Goal: Connect with others: Connect with others

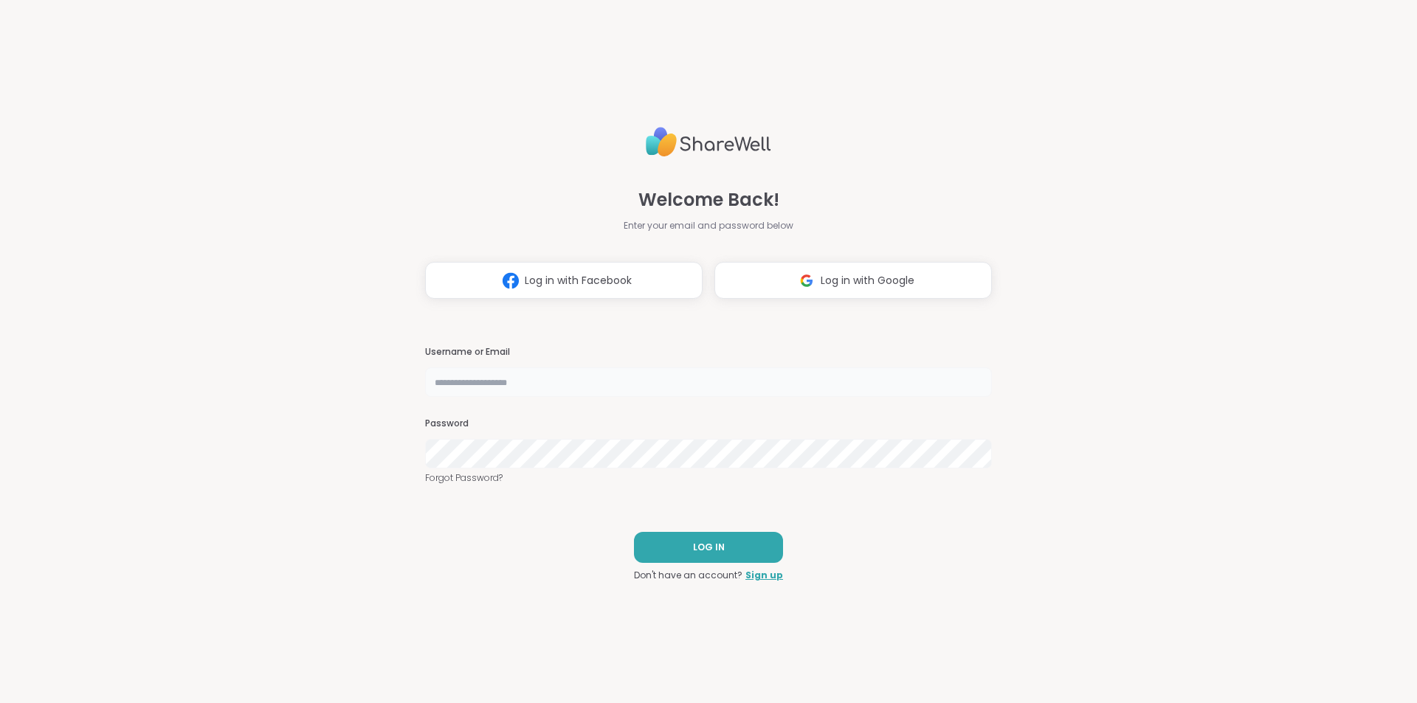
click at [488, 387] on input "text" at bounding box center [708, 382] width 567 height 30
type input "**********"
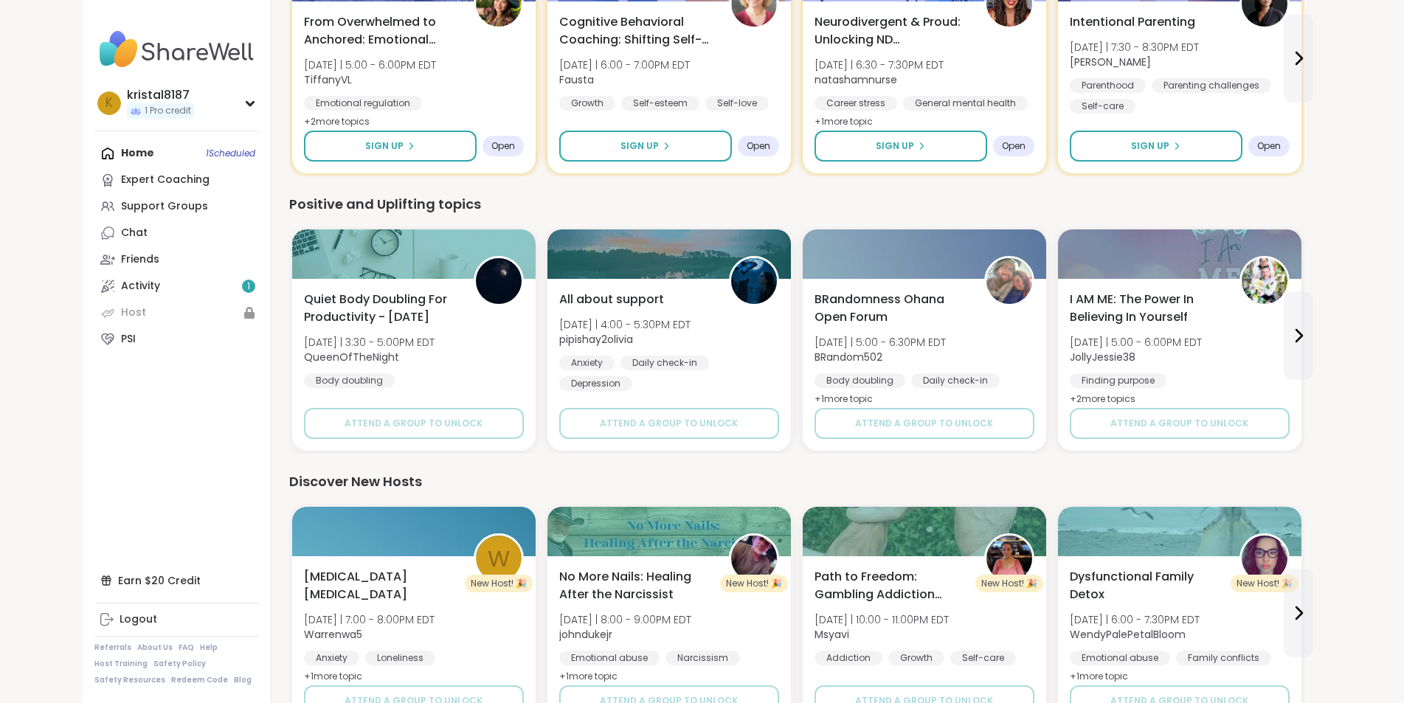
scroll to position [264, 0]
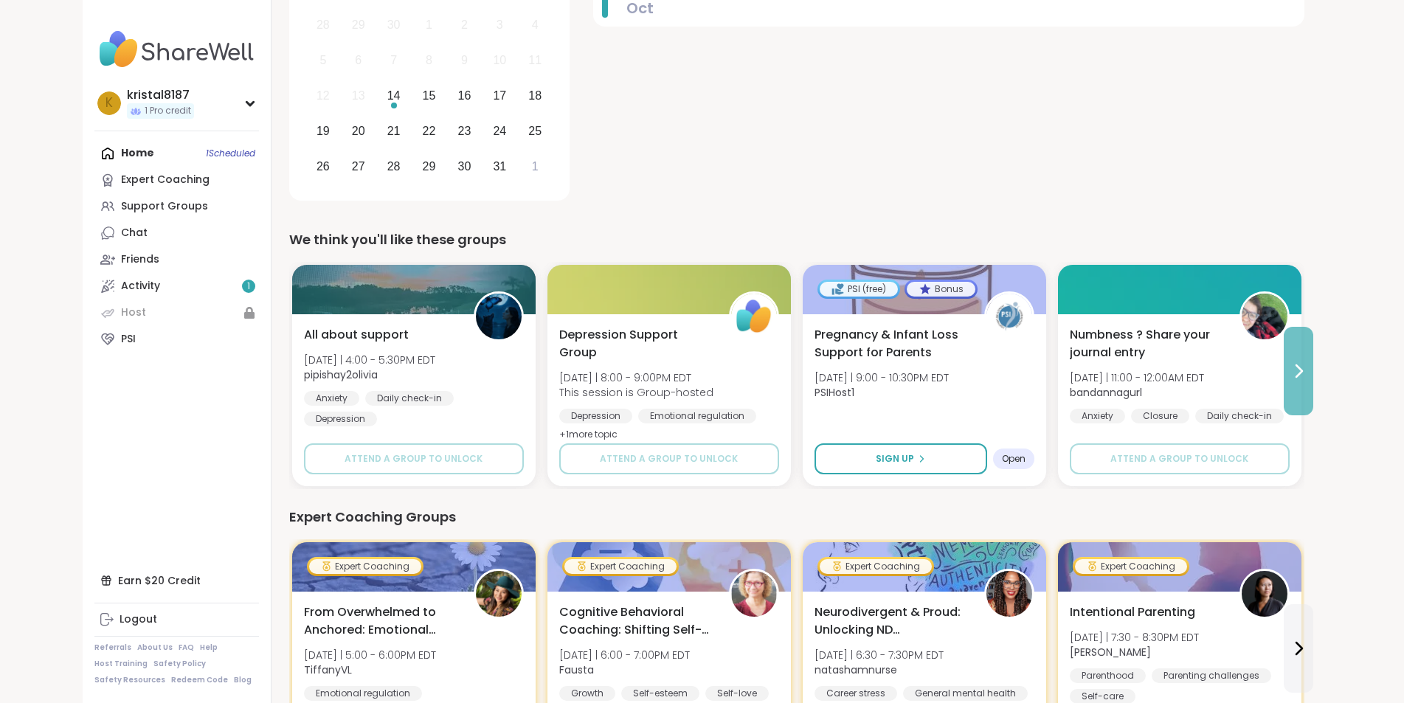
click at [1307, 377] on icon at bounding box center [1299, 371] width 18 height 18
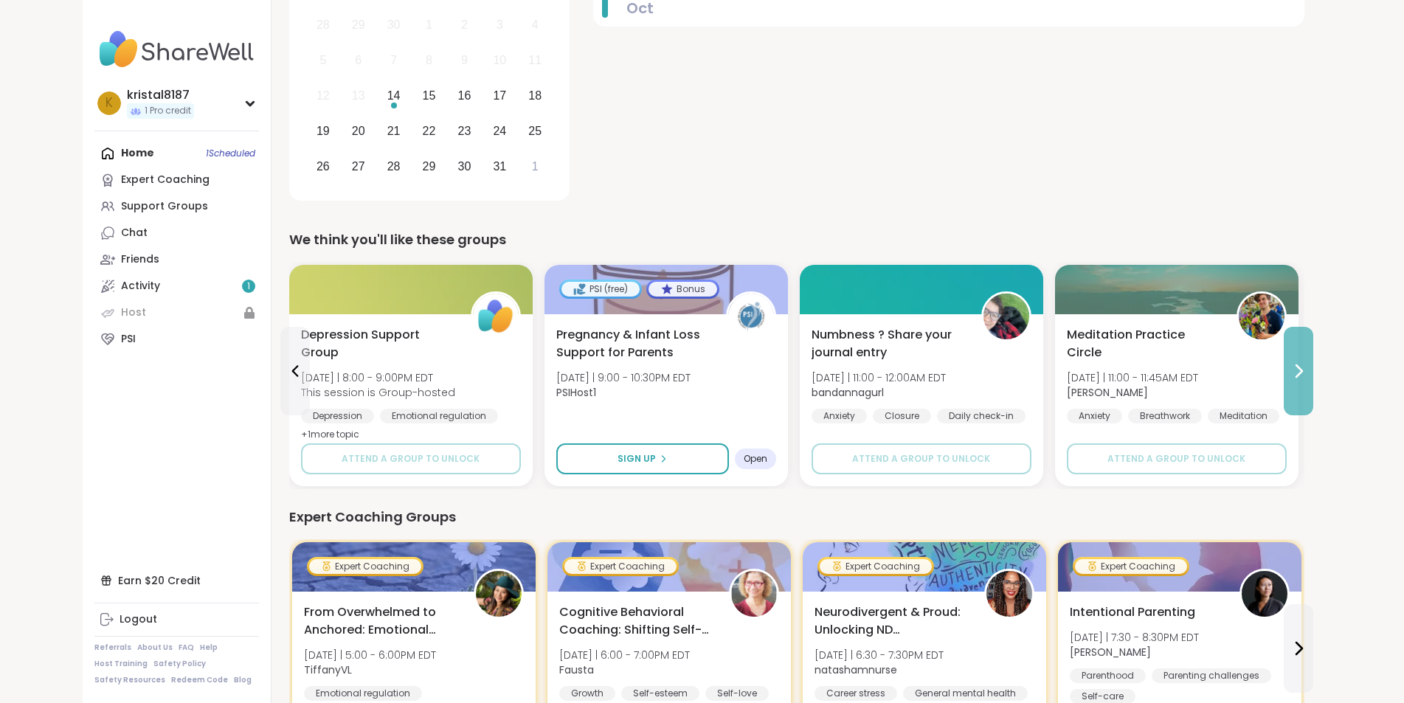
click at [1307, 377] on icon at bounding box center [1299, 371] width 18 height 18
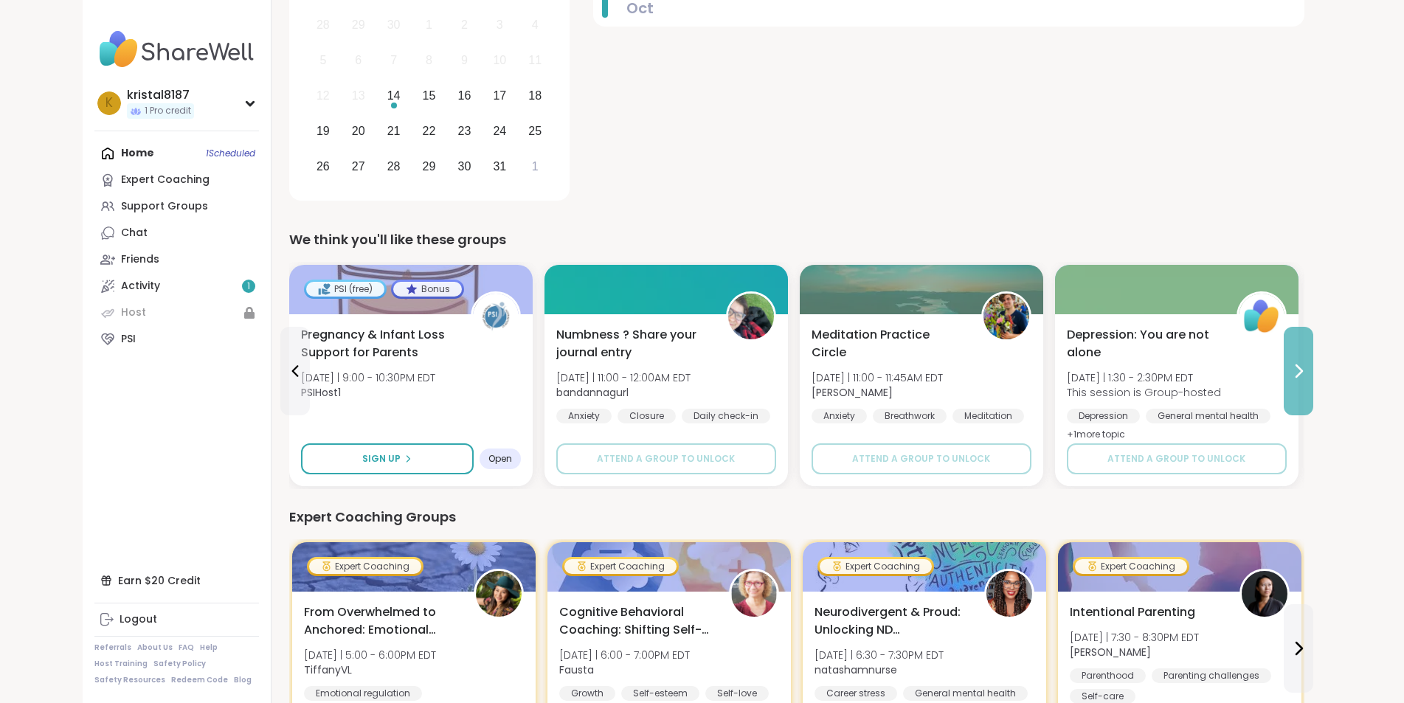
click at [1307, 377] on icon at bounding box center [1299, 371] width 18 height 18
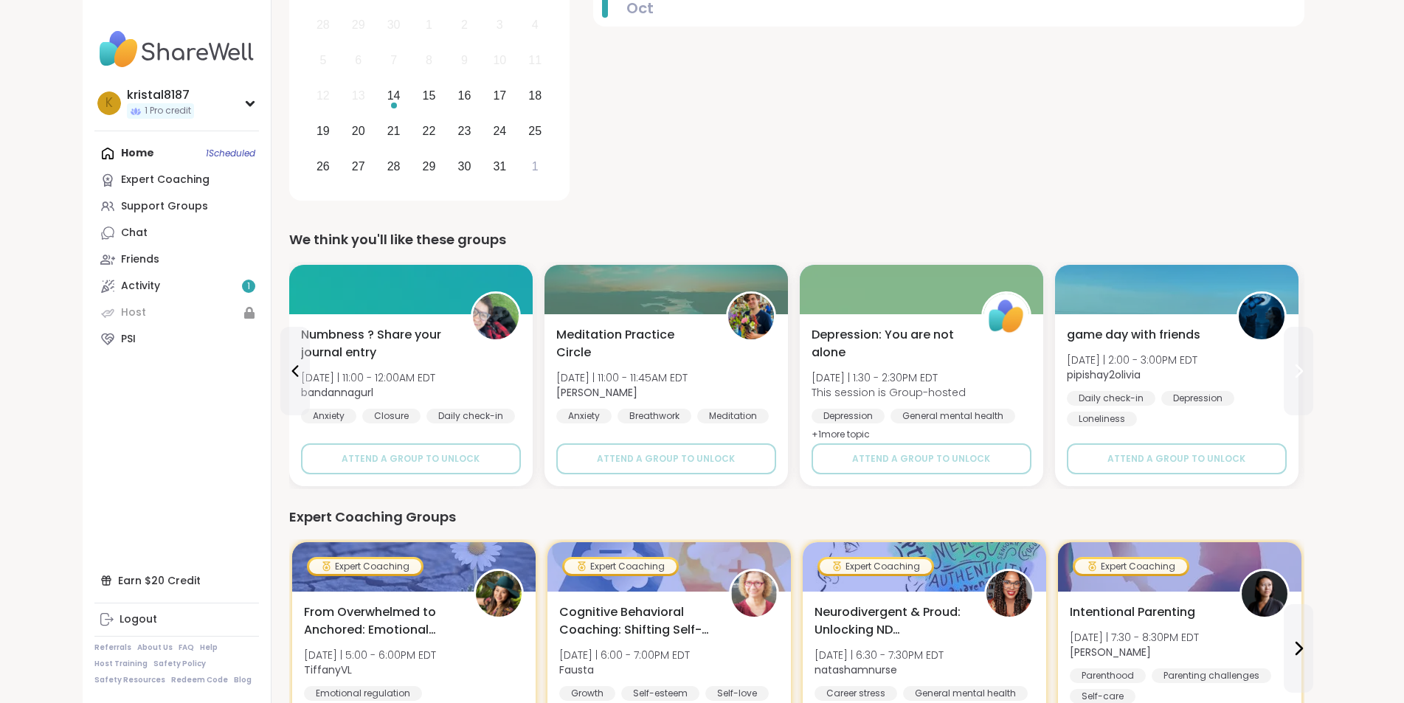
click at [1307, 371] on icon at bounding box center [1299, 371] width 18 height 18
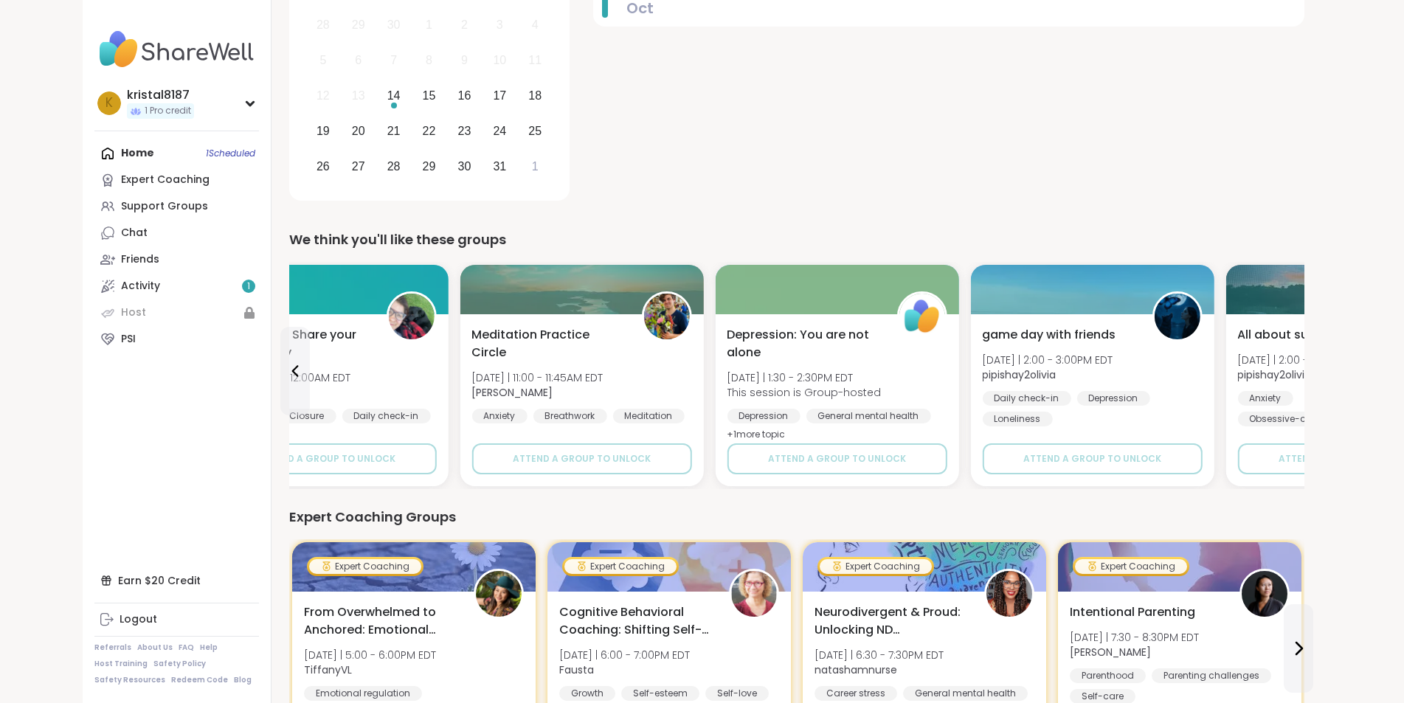
click at [1322, 372] on div "1 You still have a Pro credit Use it for a coaching group. Coaching groups offe…" at bounding box center [796, 692] width 1051 height 1912
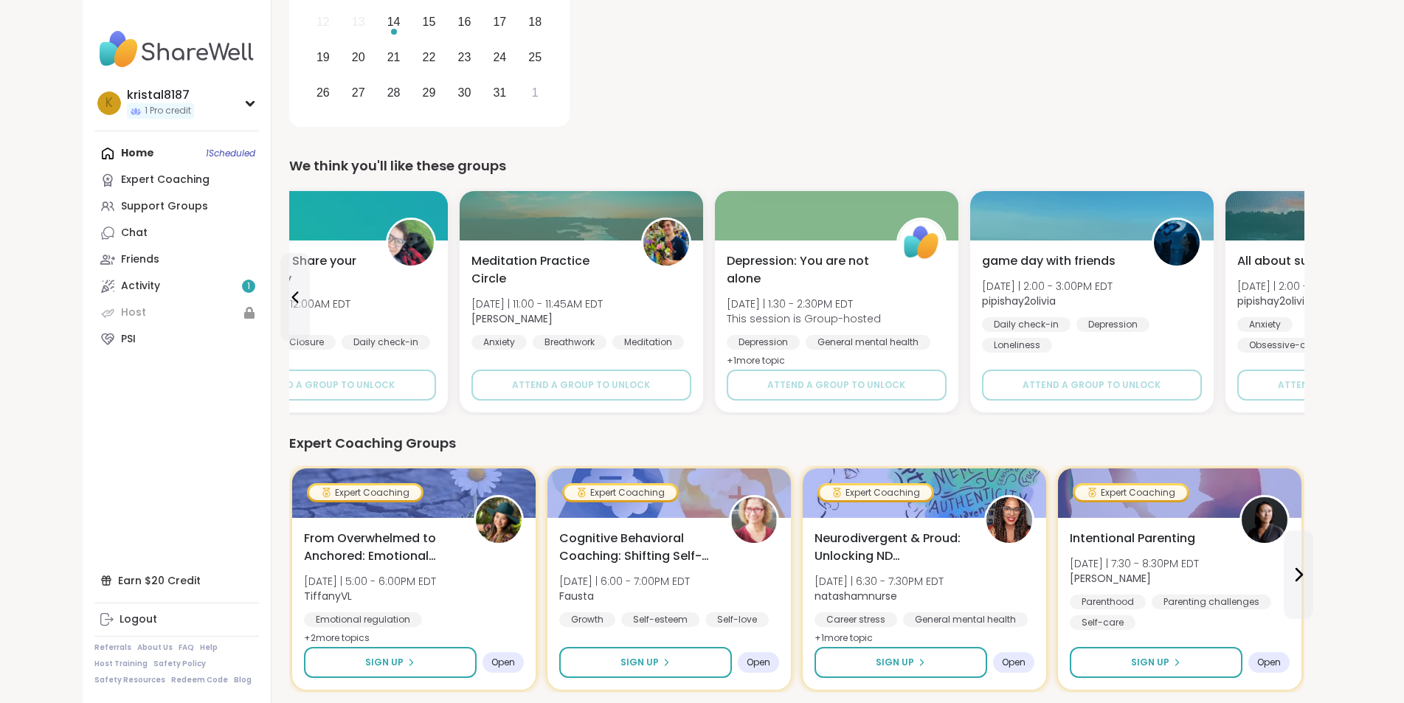
scroll to position [412, 0]
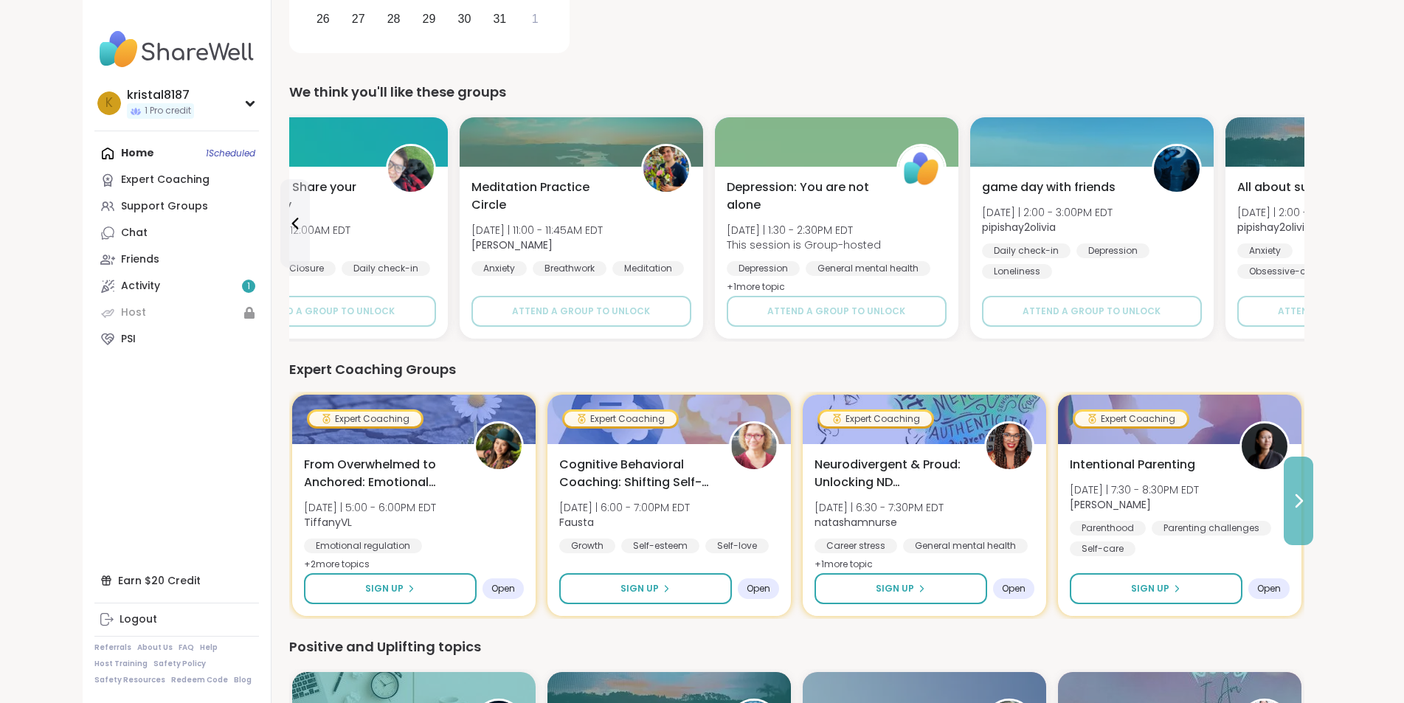
click at [1313, 507] on button at bounding box center [1299, 501] width 30 height 89
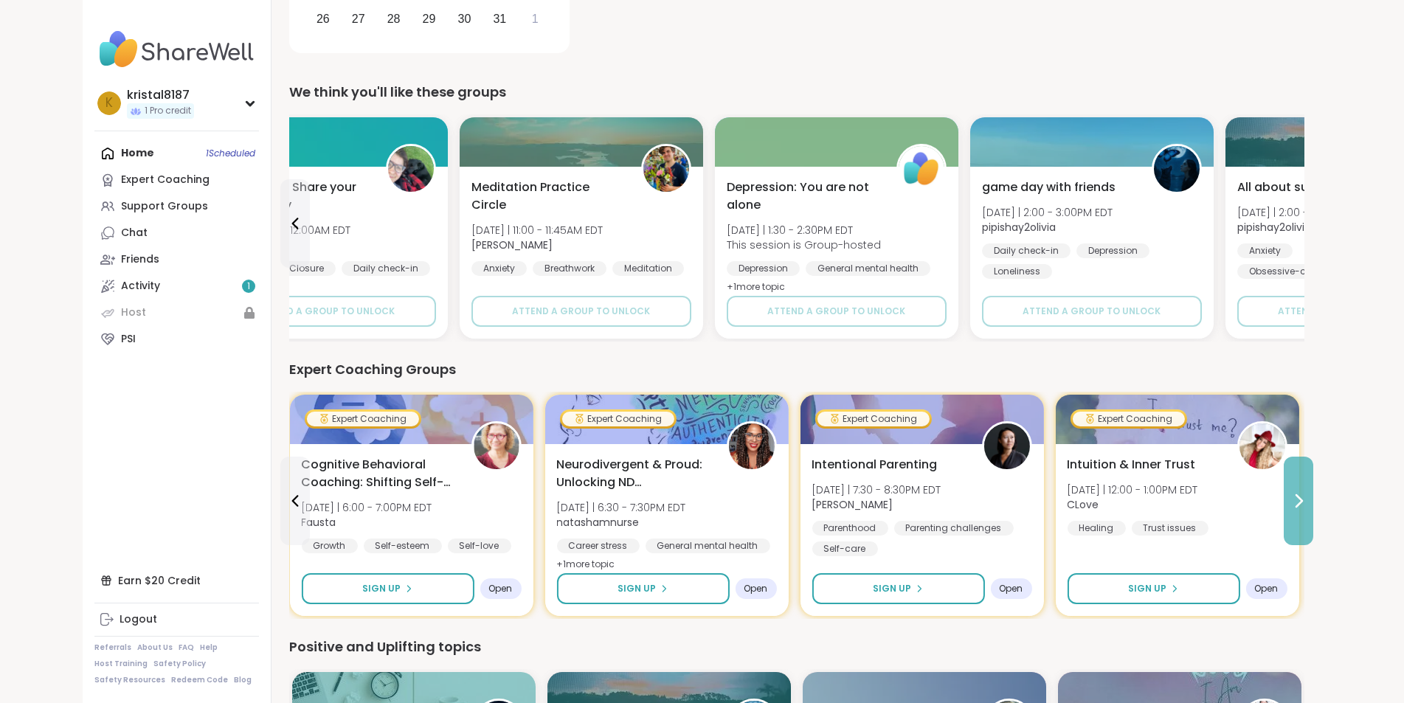
click at [1313, 507] on button at bounding box center [1299, 501] width 30 height 89
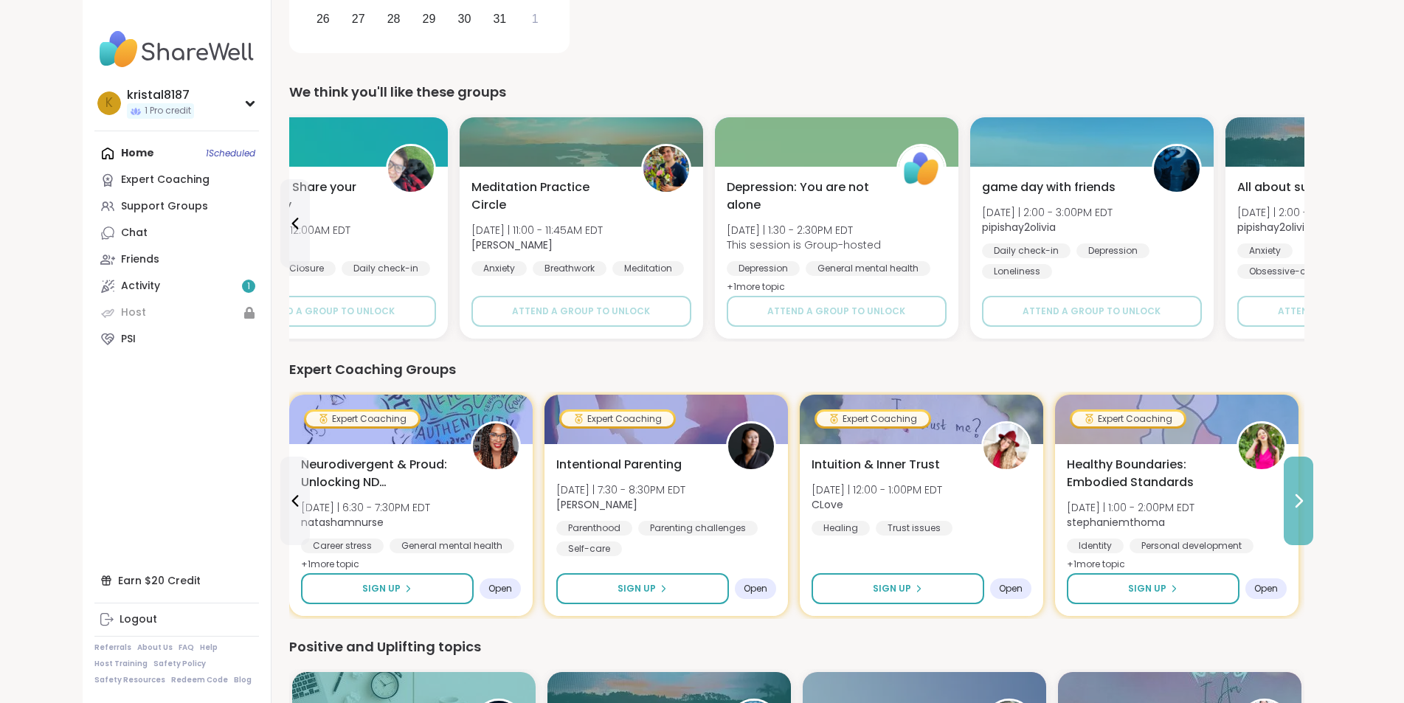
click at [1313, 507] on button at bounding box center [1299, 501] width 30 height 89
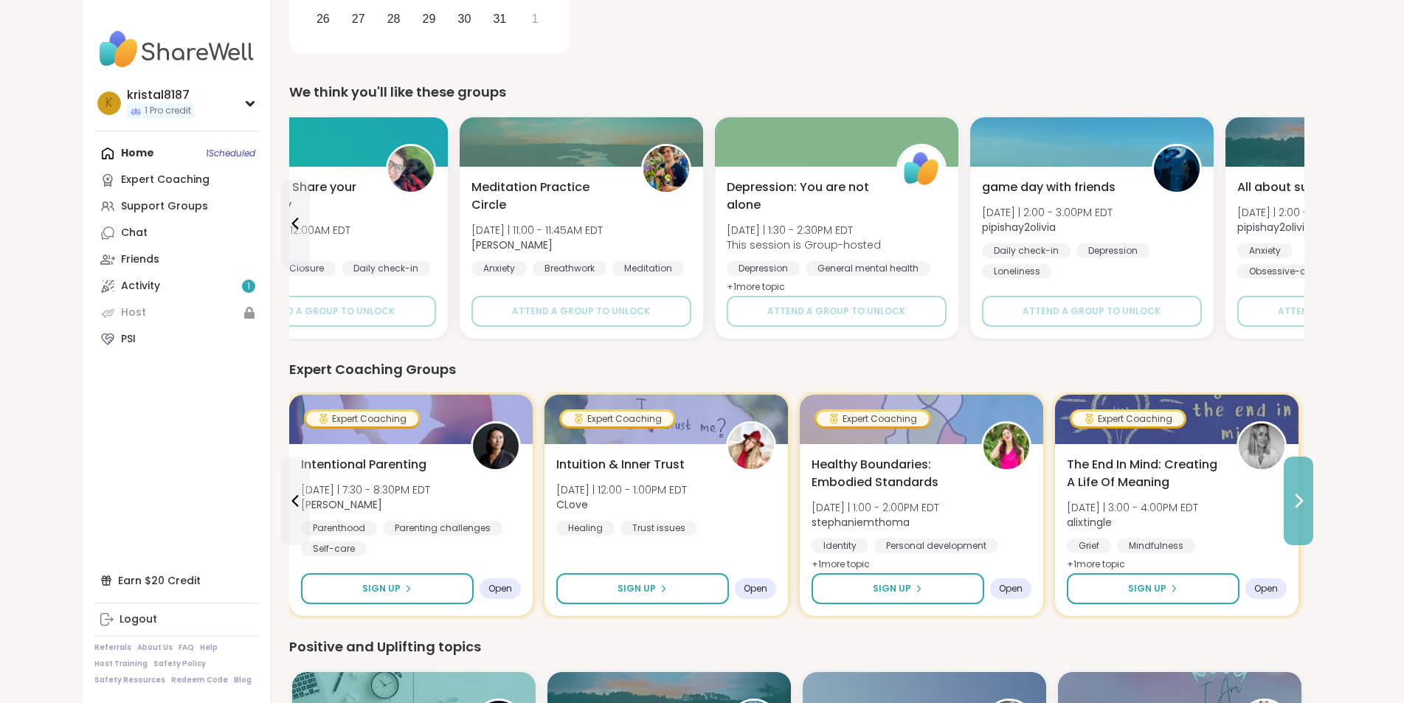
click at [1313, 507] on button at bounding box center [1299, 501] width 30 height 89
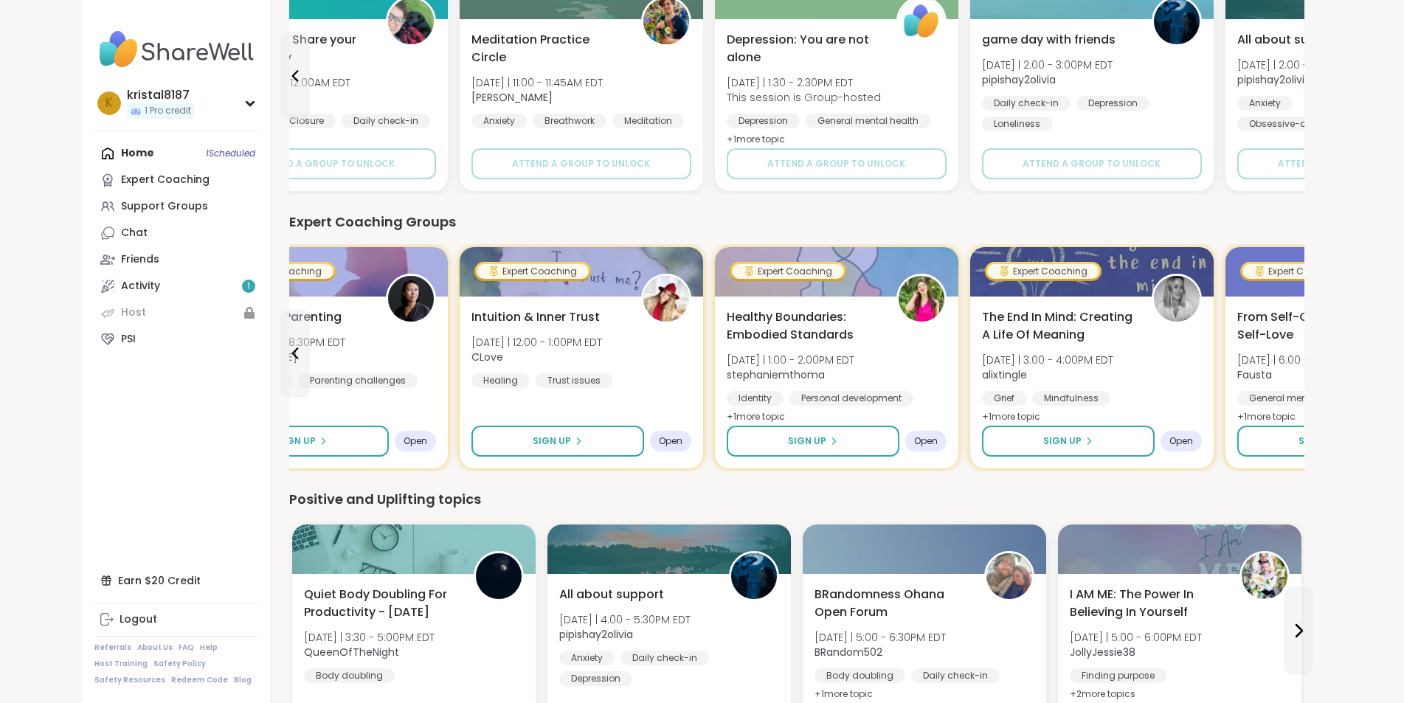
scroll to position [707, 0]
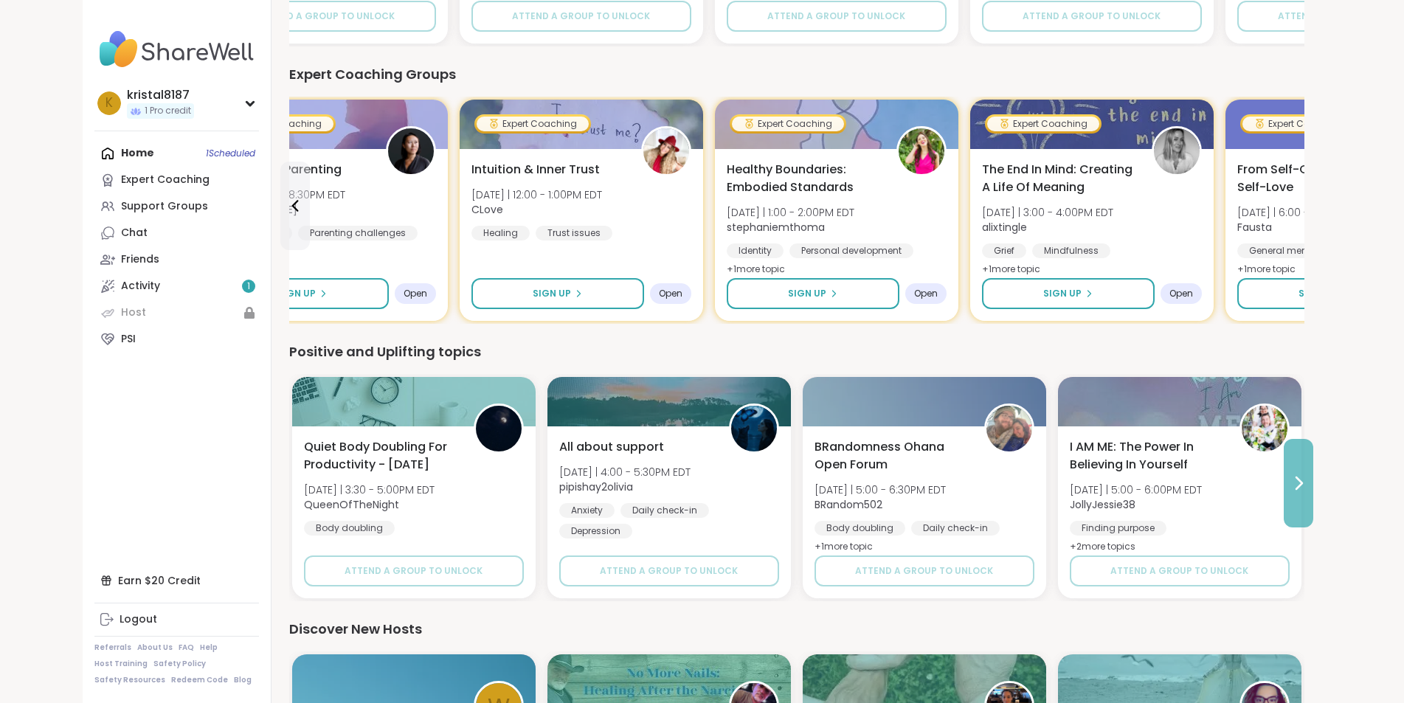
click at [1307, 483] on icon at bounding box center [1299, 483] width 18 height 18
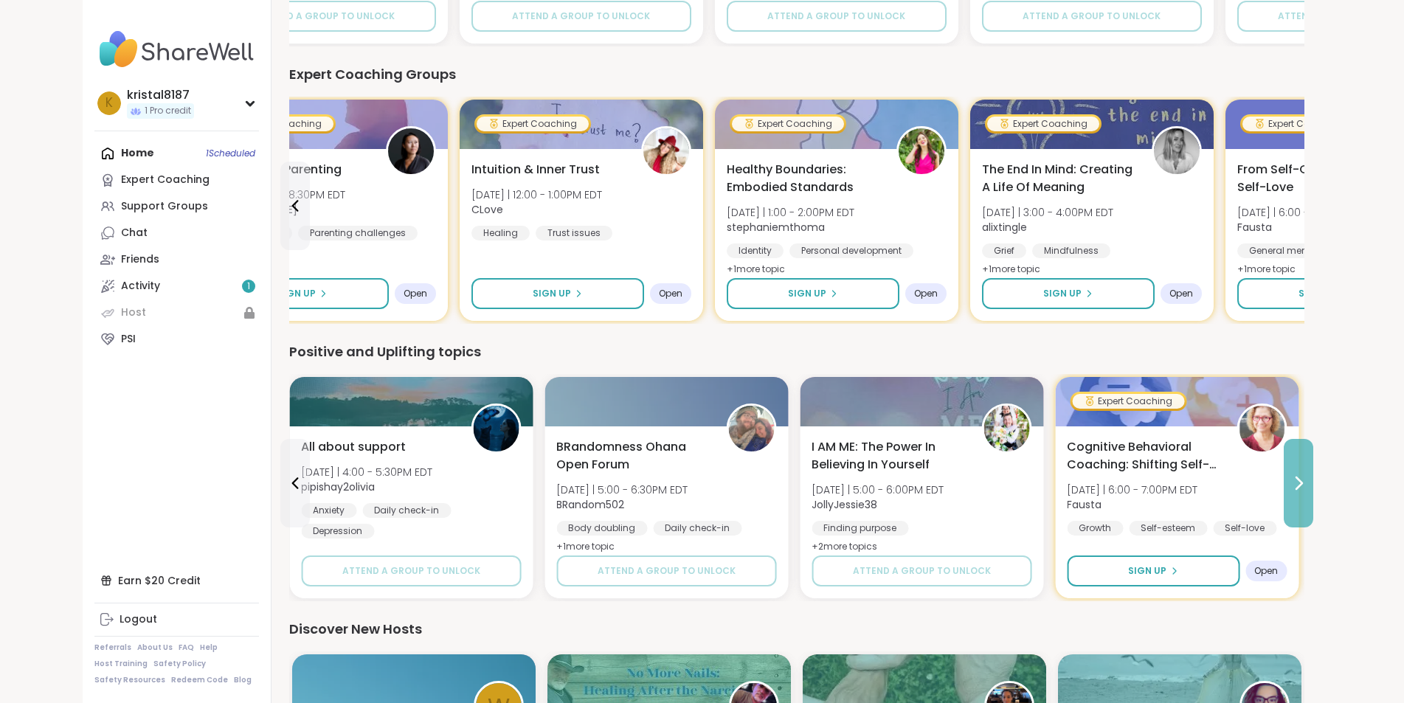
click at [1307, 483] on icon at bounding box center [1299, 483] width 18 height 18
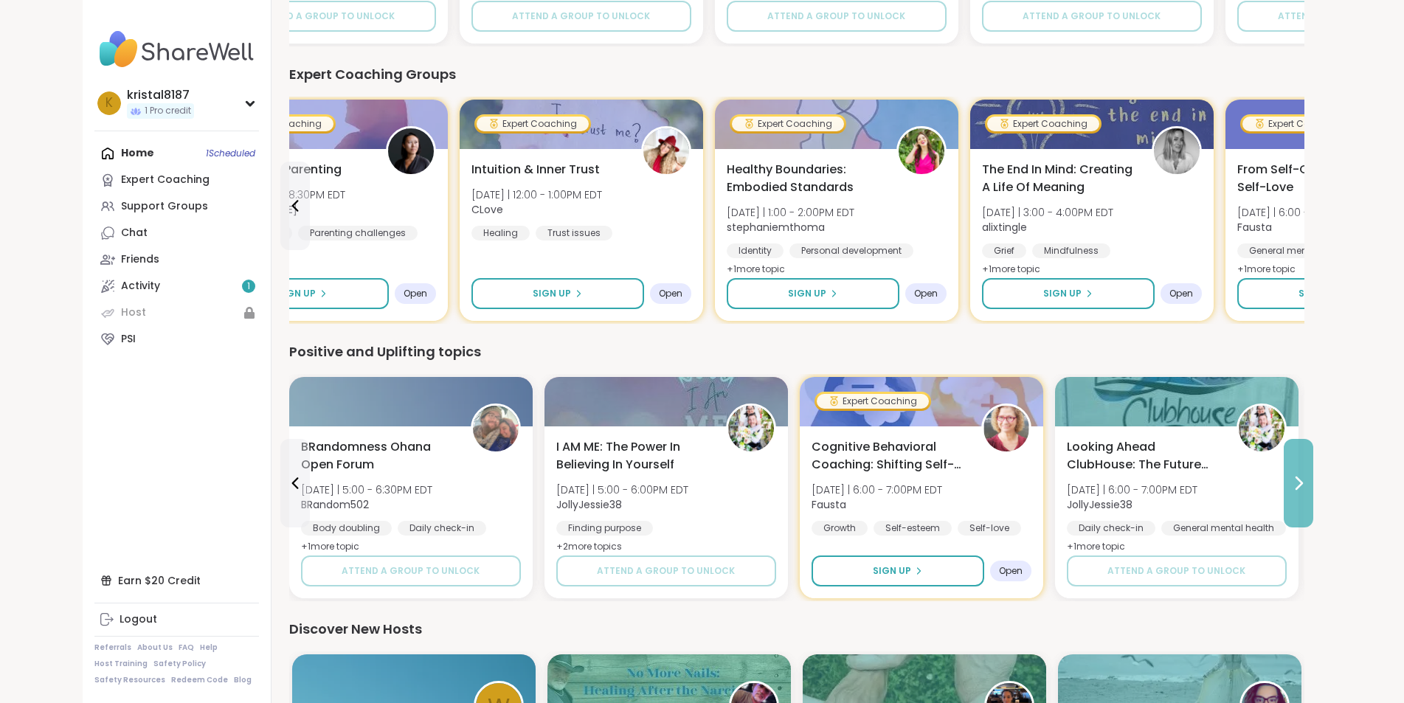
drag, startPoint x: 1374, startPoint y: 503, endPoint x: 1370, endPoint y: 516, distance: 13.1
click at [1313, 507] on button at bounding box center [1299, 483] width 30 height 89
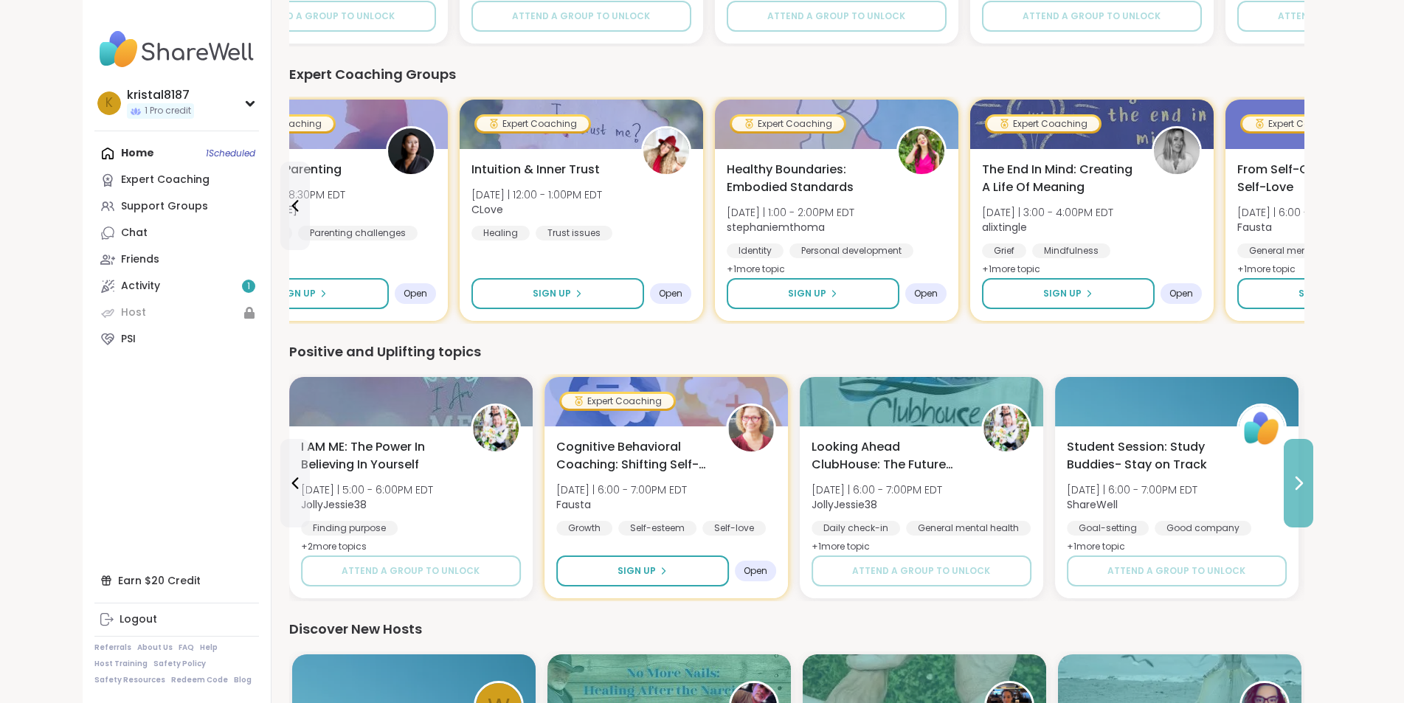
click at [1313, 495] on button at bounding box center [1299, 483] width 30 height 89
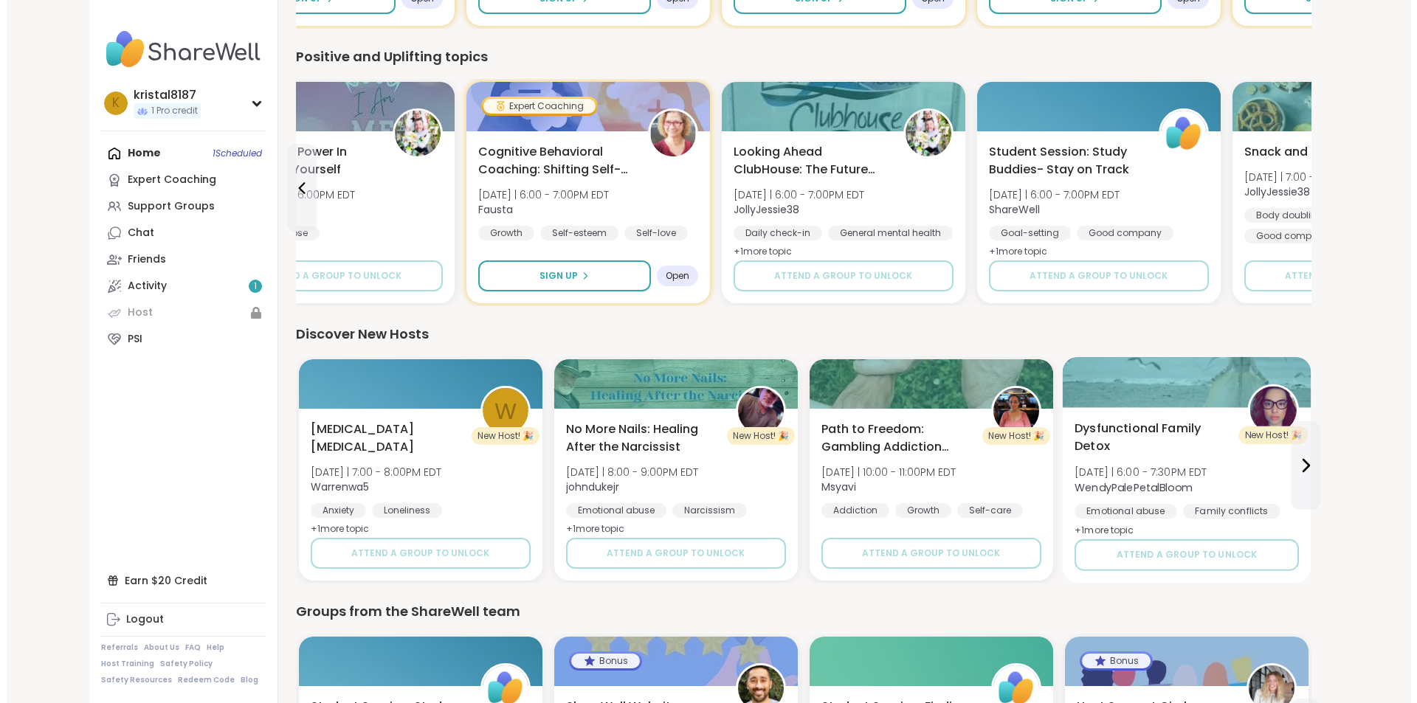
scroll to position [1223, 0]
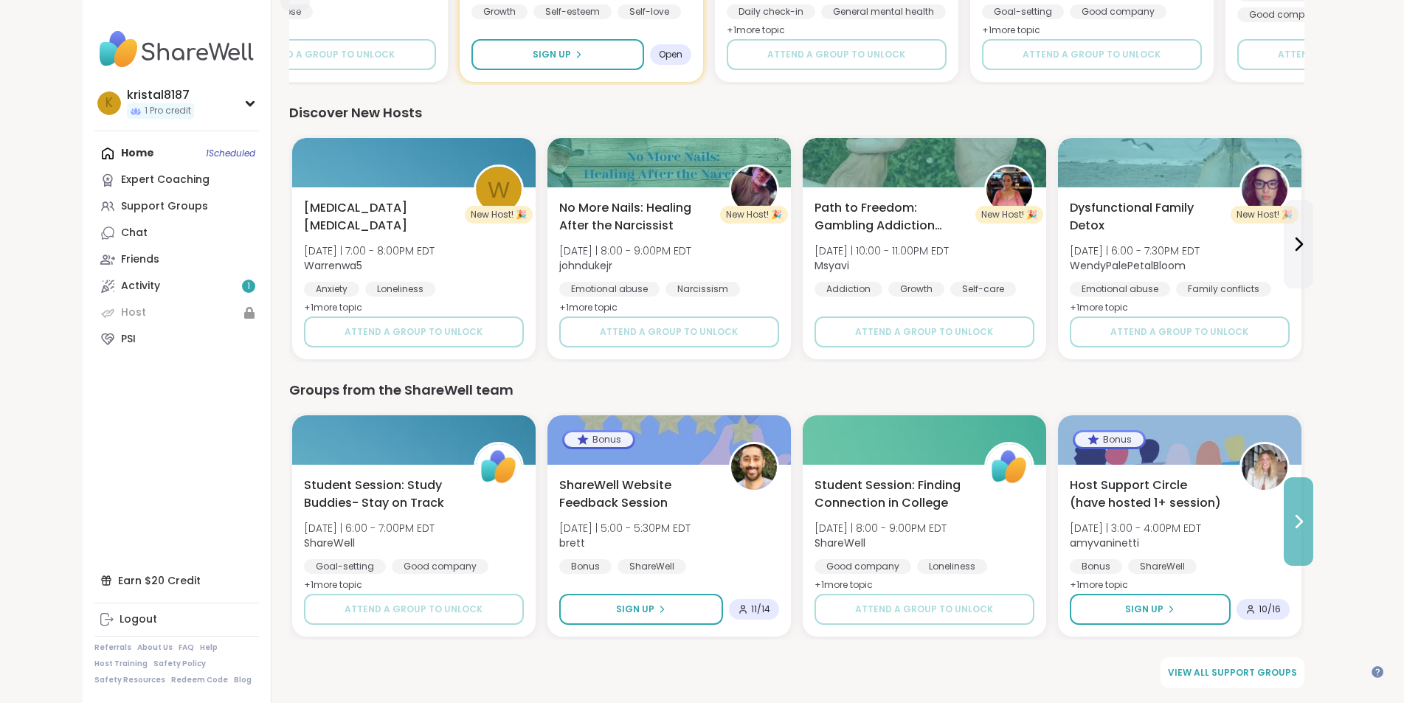
click at [1302, 520] on icon at bounding box center [1299, 522] width 6 height 12
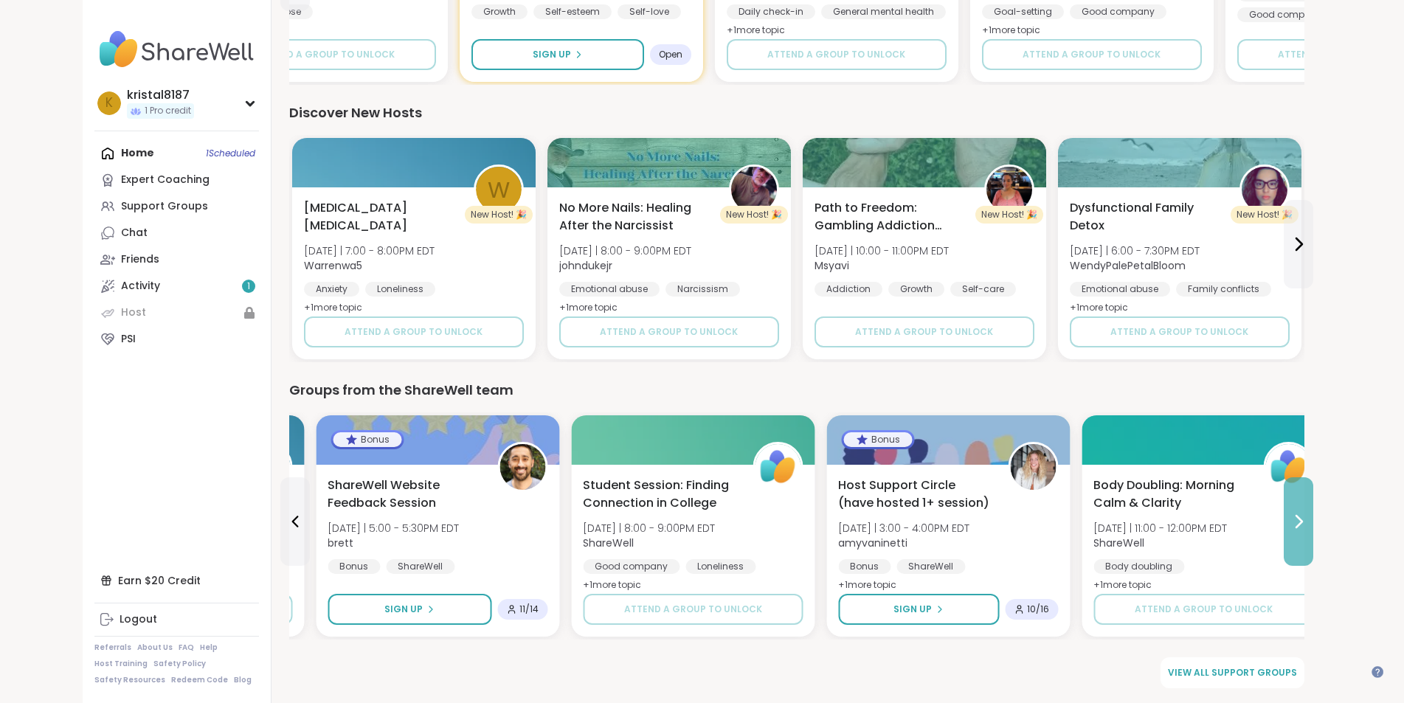
click at [1302, 520] on icon at bounding box center [1299, 522] width 6 height 12
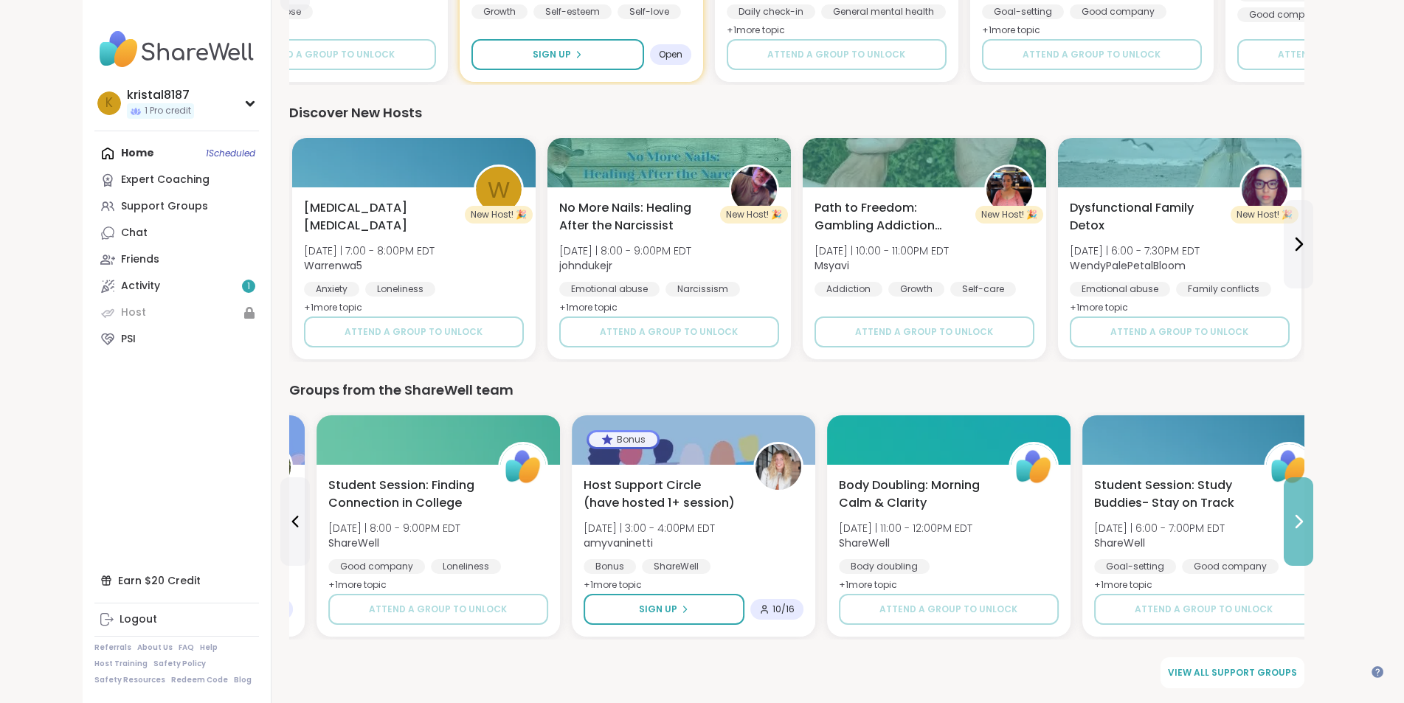
click at [1302, 520] on icon at bounding box center [1299, 522] width 6 height 12
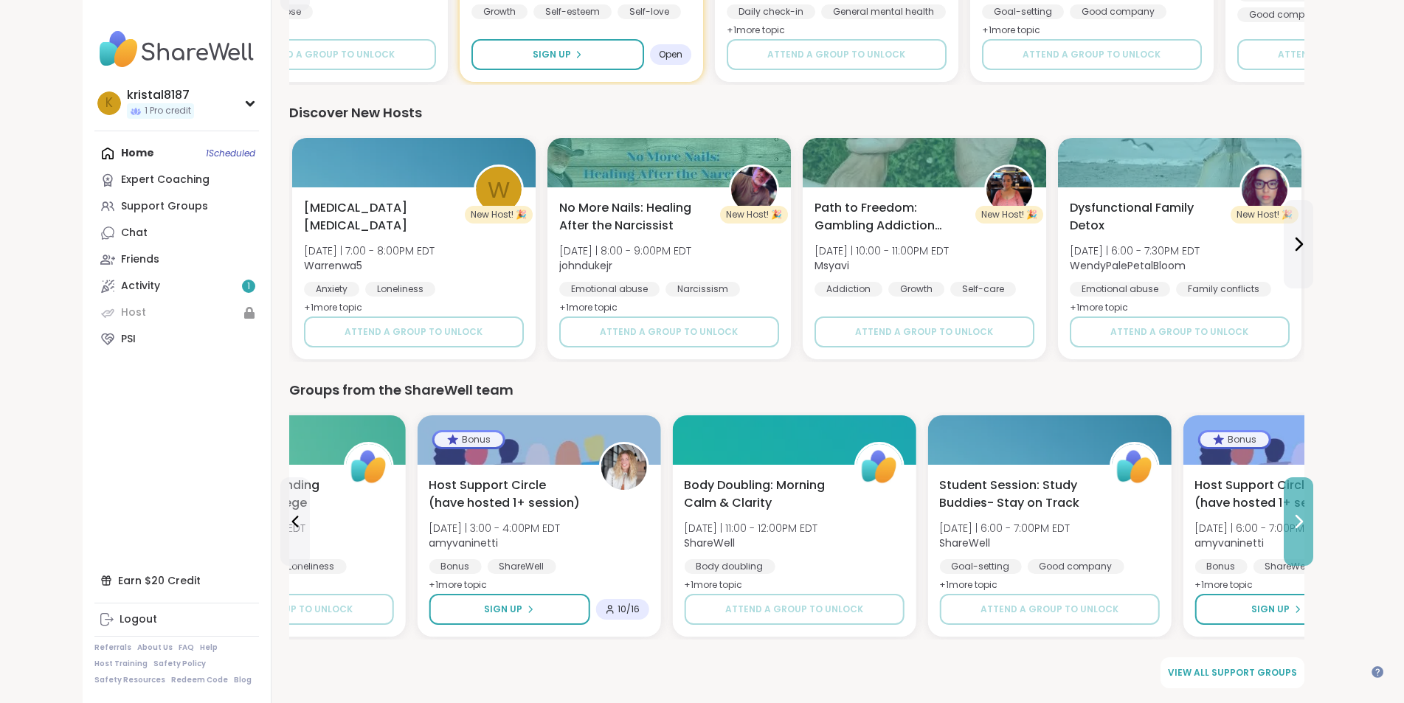
click at [1302, 520] on icon at bounding box center [1299, 522] width 6 height 12
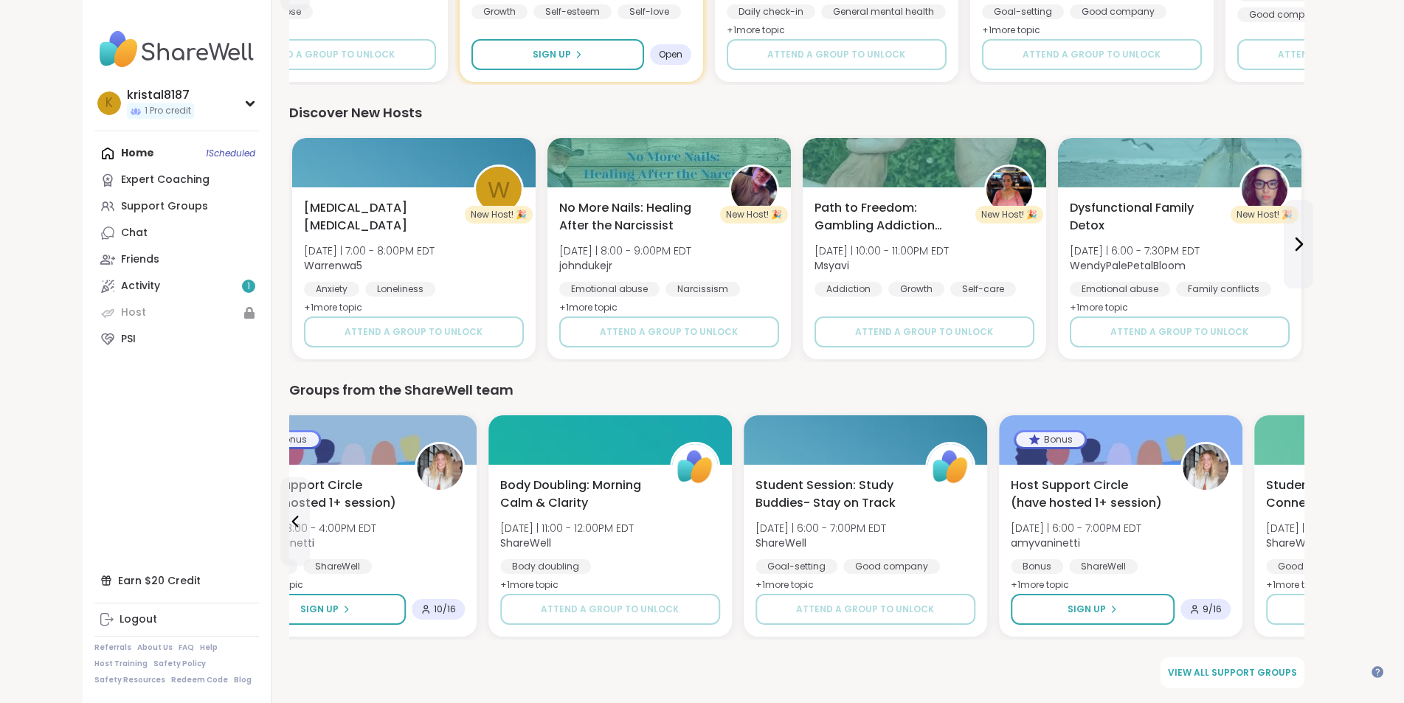
click at [1382, 520] on div "Student Session: Finding Connection in College Wed 10/22 | 8:00 - 9:00PM EDT Sh…" at bounding box center [1376, 536] width 220 height 118
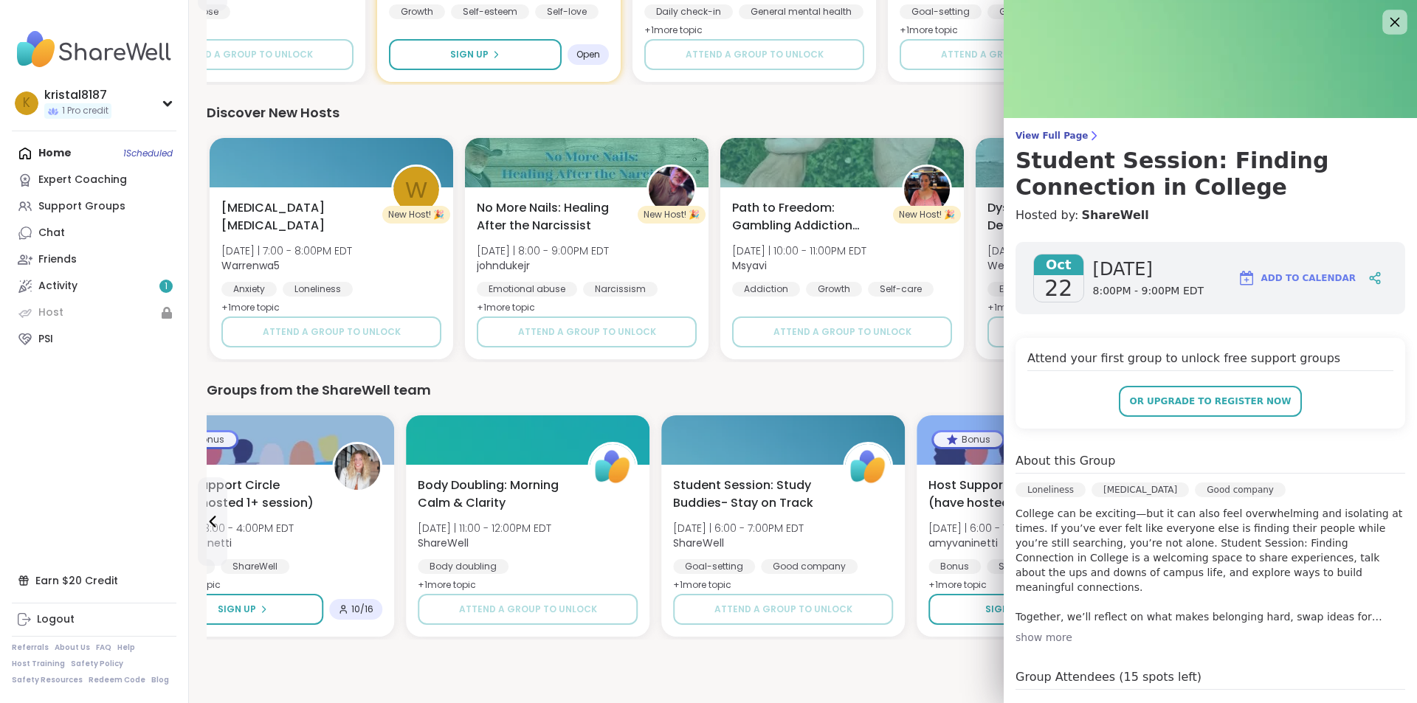
click at [1385, 18] on icon at bounding box center [1394, 22] width 18 height 18
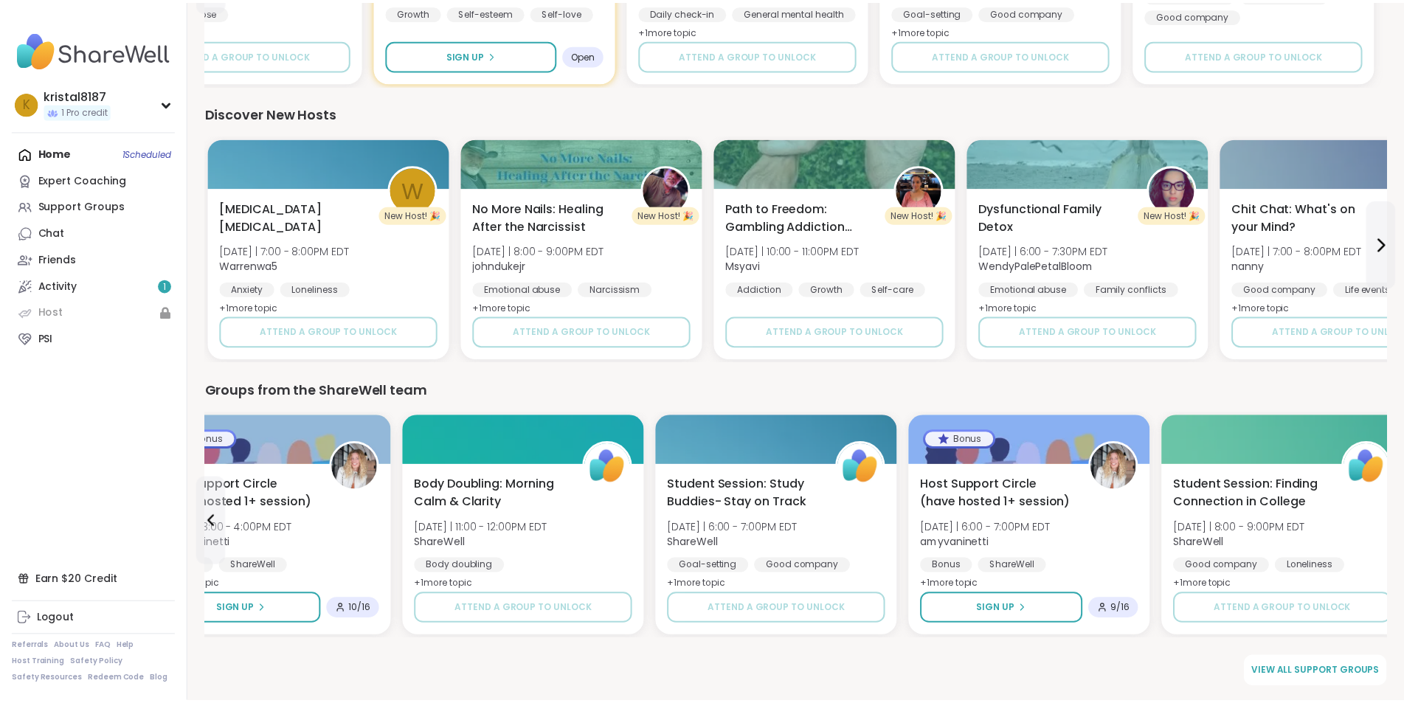
scroll to position [0, 0]
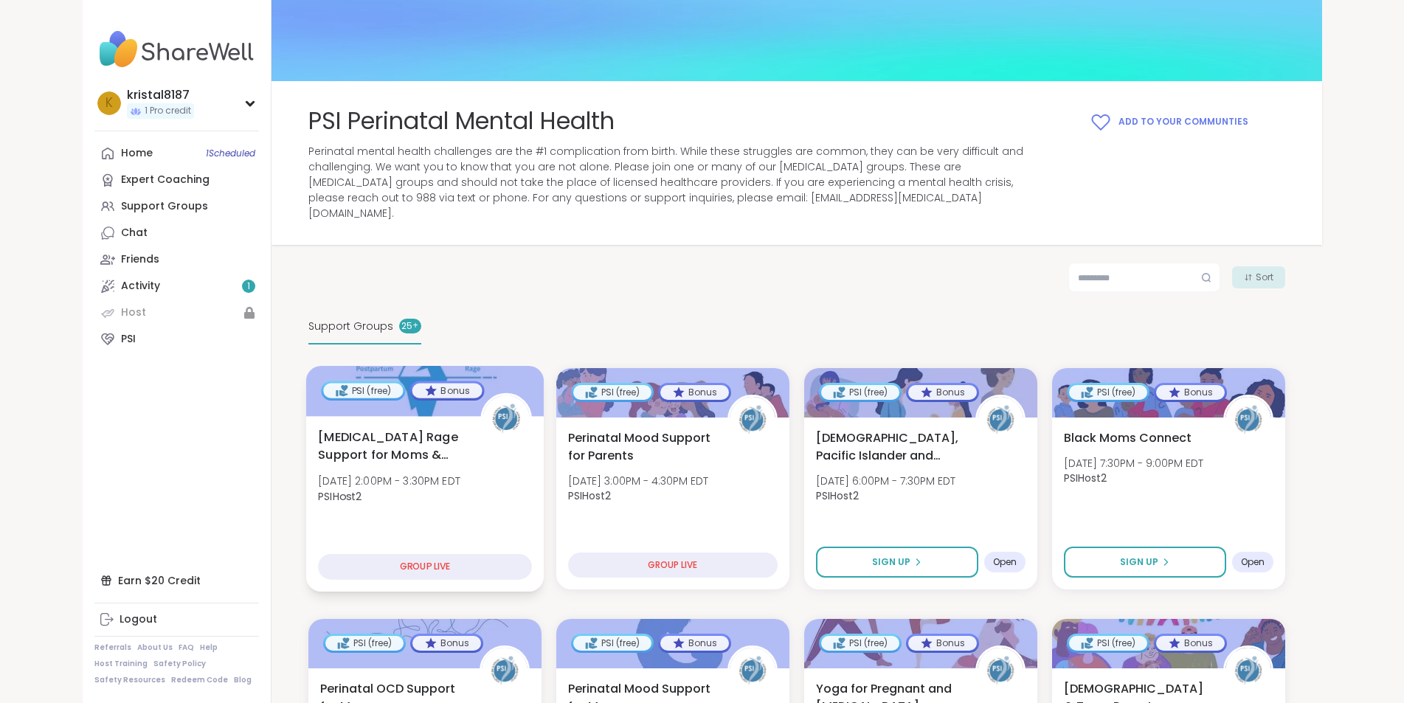
scroll to position [148, 0]
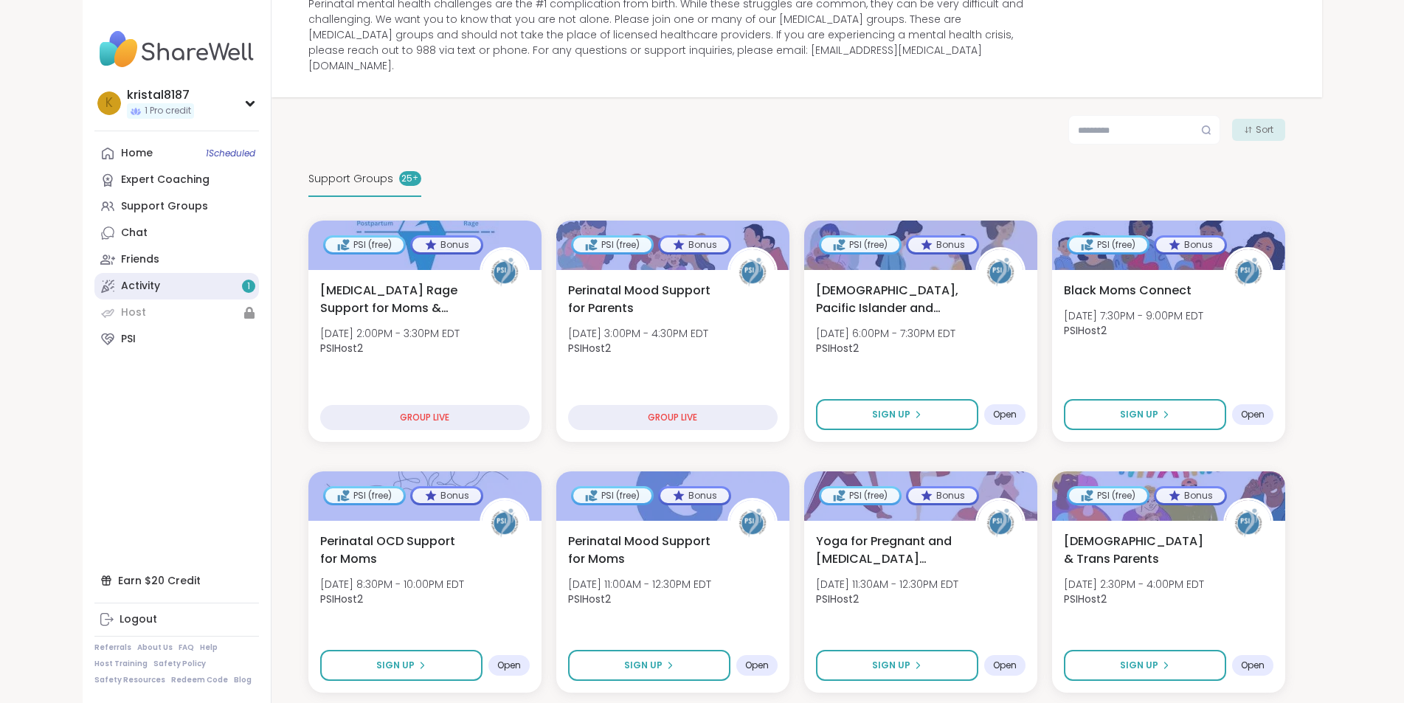
click at [121, 204] on div "Support Groups" at bounding box center [164, 206] width 87 height 15
click at [121, 280] on div "Activity 1" at bounding box center [140, 286] width 39 height 15
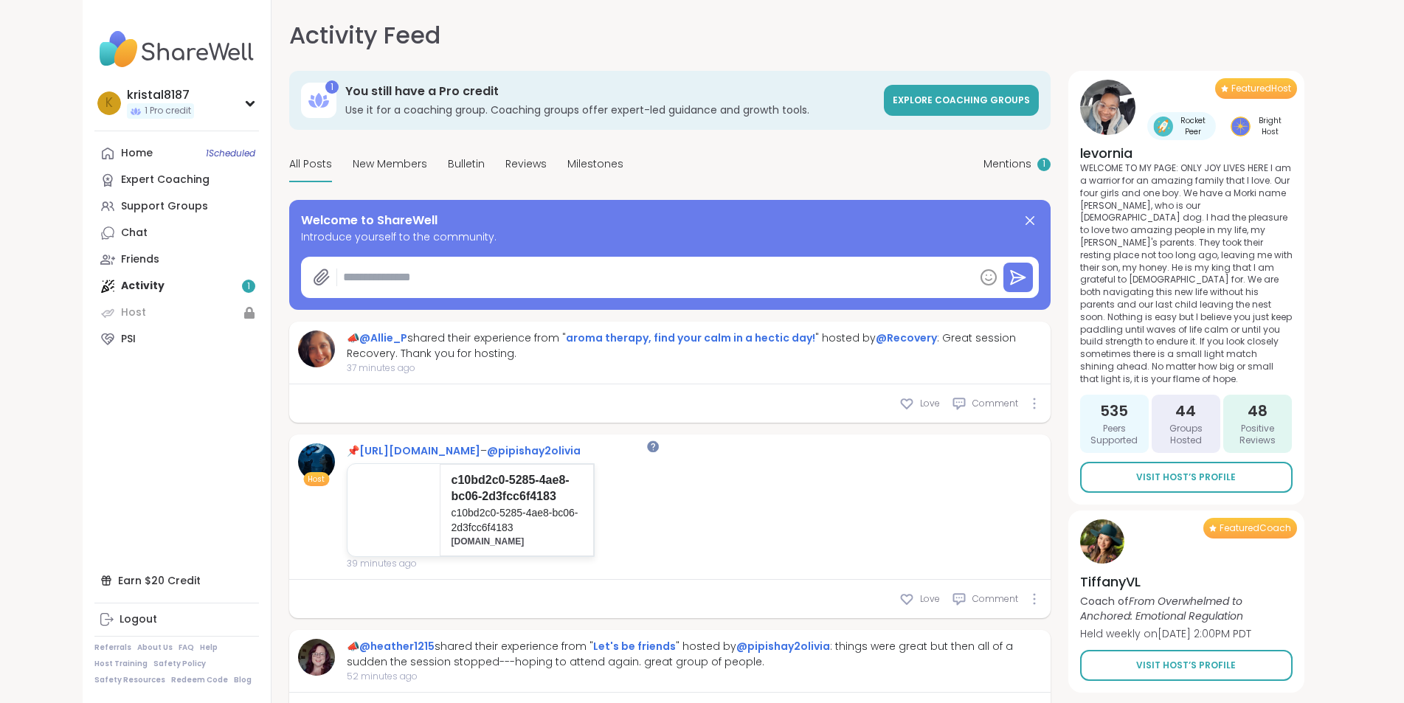
click at [337, 281] on textarea at bounding box center [655, 278] width 637 height 30
click at [1238, 477] on link "Visit Host’s Profile" at bounding box center [1186, 477] width 212 height 31
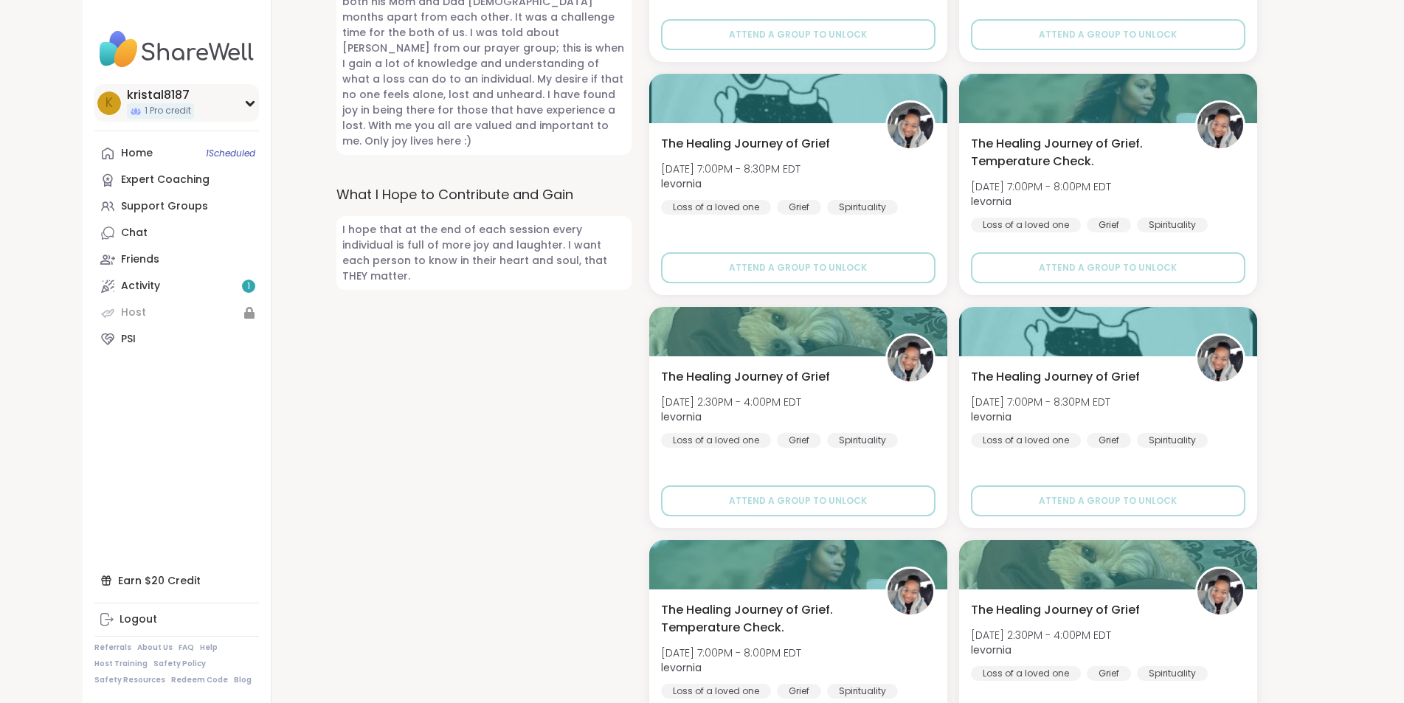
scroll to position [812, 0]
